Goal: Transaction & Acquisition: Subscribe to service/newsletter

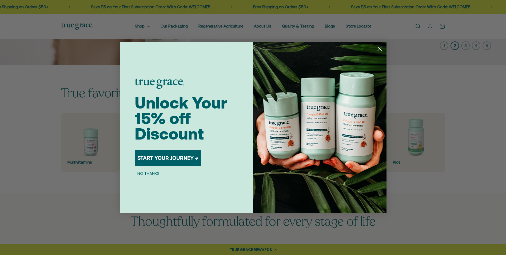
scroll to position [133, 0]
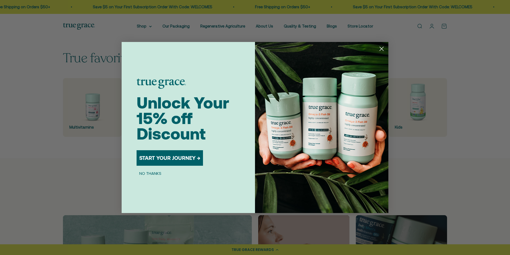
click at [380, 50] on icon "Close dialog" at bounding box center [382, 49] width 4 height 4
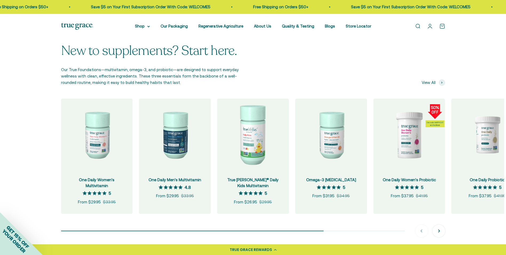
scroll to position [500, 0]
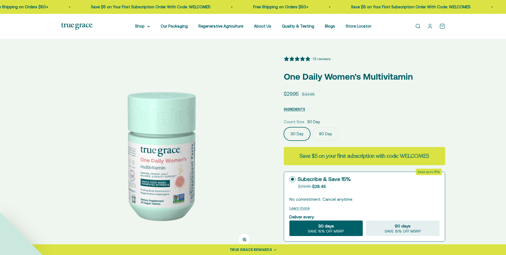
select select "3"
click at [326, 136] on label "90 Day" at bounding box center [326, 133] width 26 height 13
click at [284, 127] on input "90 Day" at bounding box center [284, 127] width 0 height 0
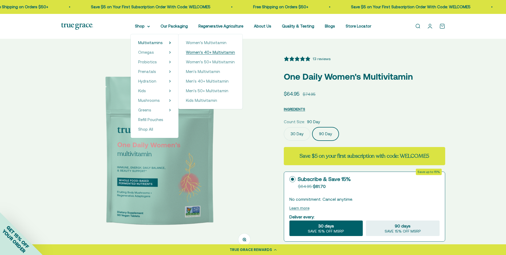
click at [201, 52] on span "Women's 40+ Multivitamin" at bounding box center [210, 52] width 49 height 5
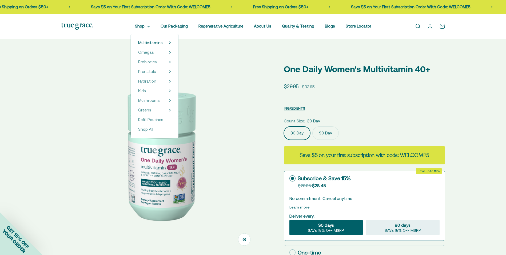
click at [157, 42] on span "Multivitamins" at bounding box center [150, 42] width 25 height 5
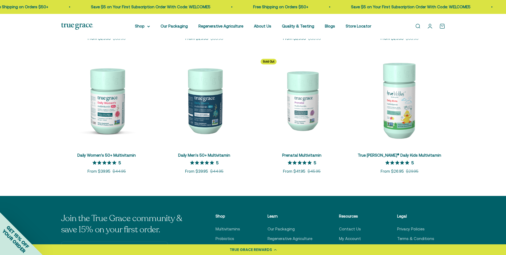
scroll to position [214, 0]
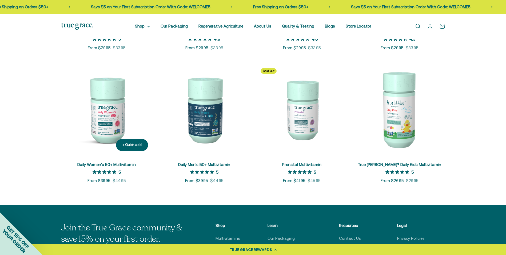
click at [112, 122] on img at bounding box center [106, 109] width 91 height 91
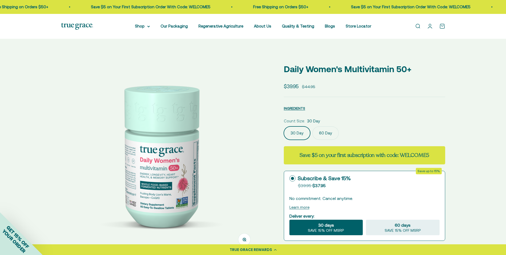
select select "3"
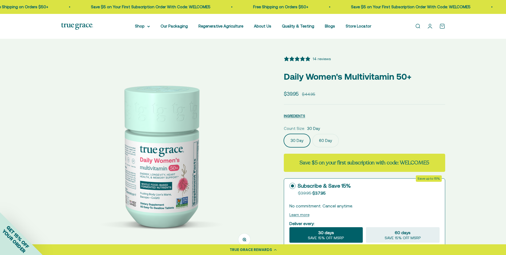
click at [321, 133] on fieldset "Count Size: 30 Day 30 Day 60 Day" at bounding box center [364, 136] width 161 height 22
click at [321, 140] on label "60 Day" at bounding box center [326, 140] width 26 height 13
click at [284, 134] on input "60 Day" at bounding box center [284, 133] width 0 height 0
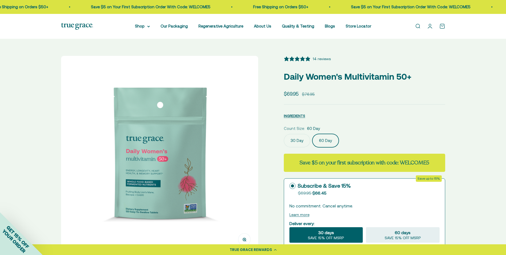
scroll to position [80, 0]
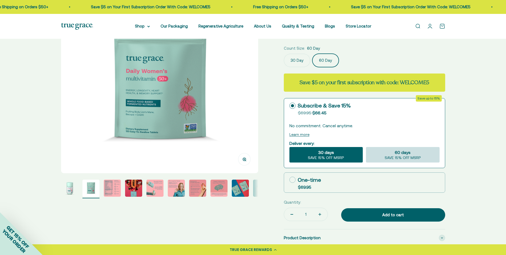
click at [404, 157] on span "SAVE 15% OFF MSRP" at bounding box center [403, 157] width 36 height 5
click at [366, 147] on input "60 days SAVE 15% OFF MSRP" at bounding box center [366, 147] width 0 height 0
radio input "true"
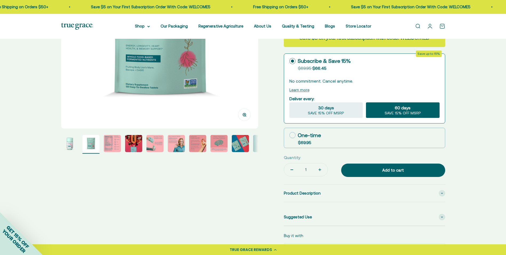
scroll to position [0, 0]
